Goal: Task Accomplishment & Management: Use online tool/utility

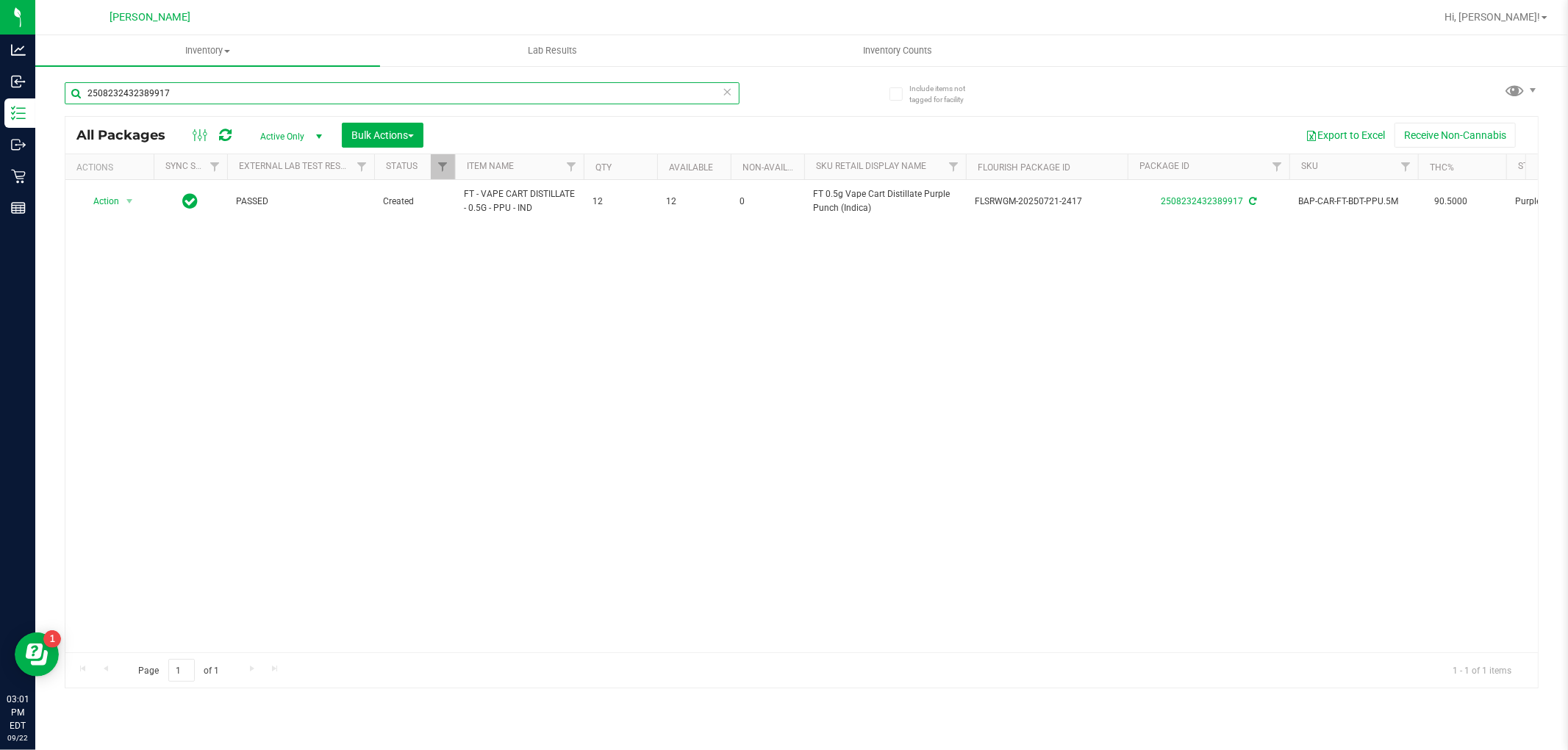
click at [295, 88] on input "2508232432389917" at bounding box center [402, 93] width 675 height 22
click at [295, 90] on input "2508232432389917" at bounding box center [402, 93] width 675 height 22
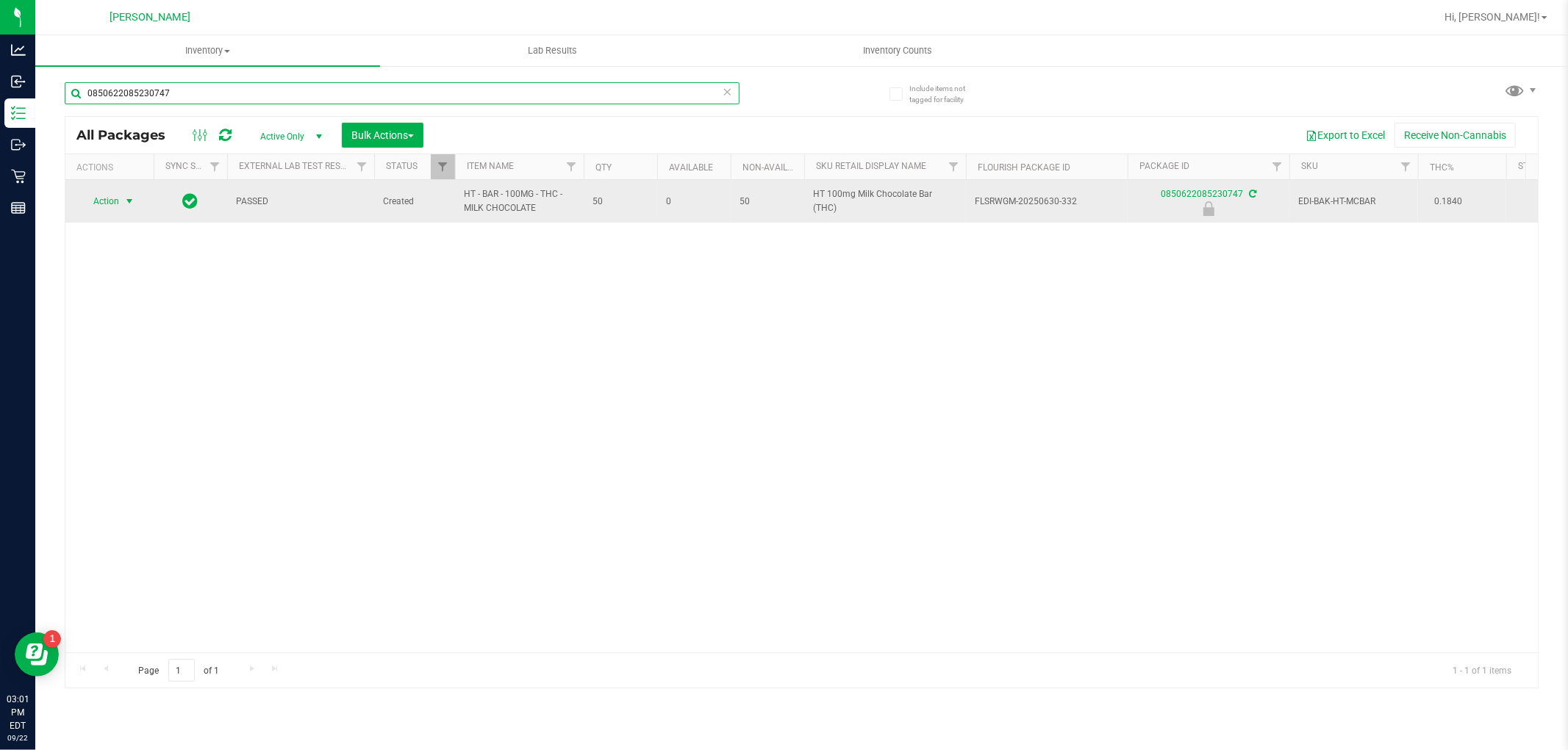
type input "0850622085230747"
click at [102, 200] on span "Action" at bounding box center [99, 202] width 40 height 21
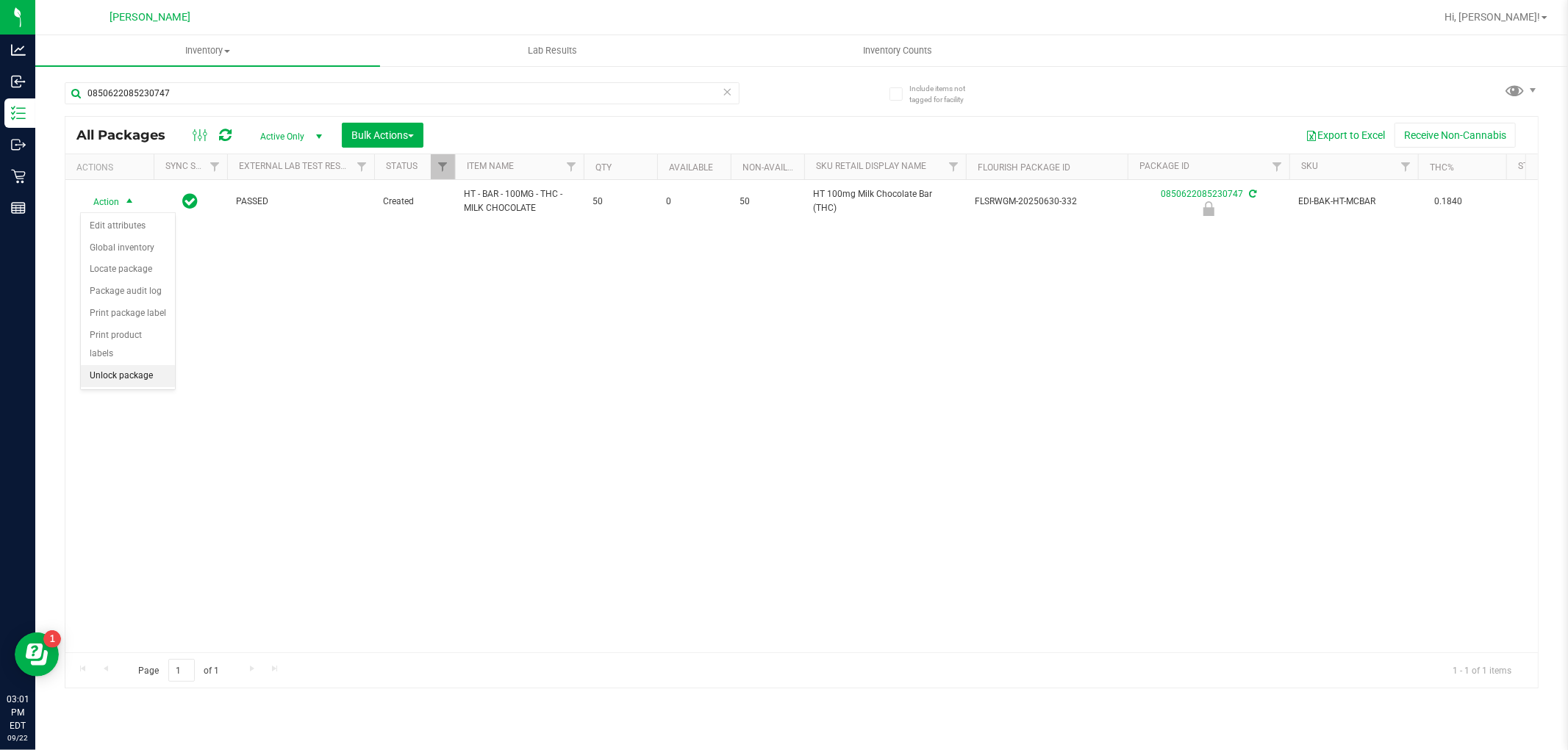
click at [134, 380] on li "Unlock package" at bounding box center [128, 375] width 94 height 22
